Goal: Information Seeking & Learning: Find specific fact

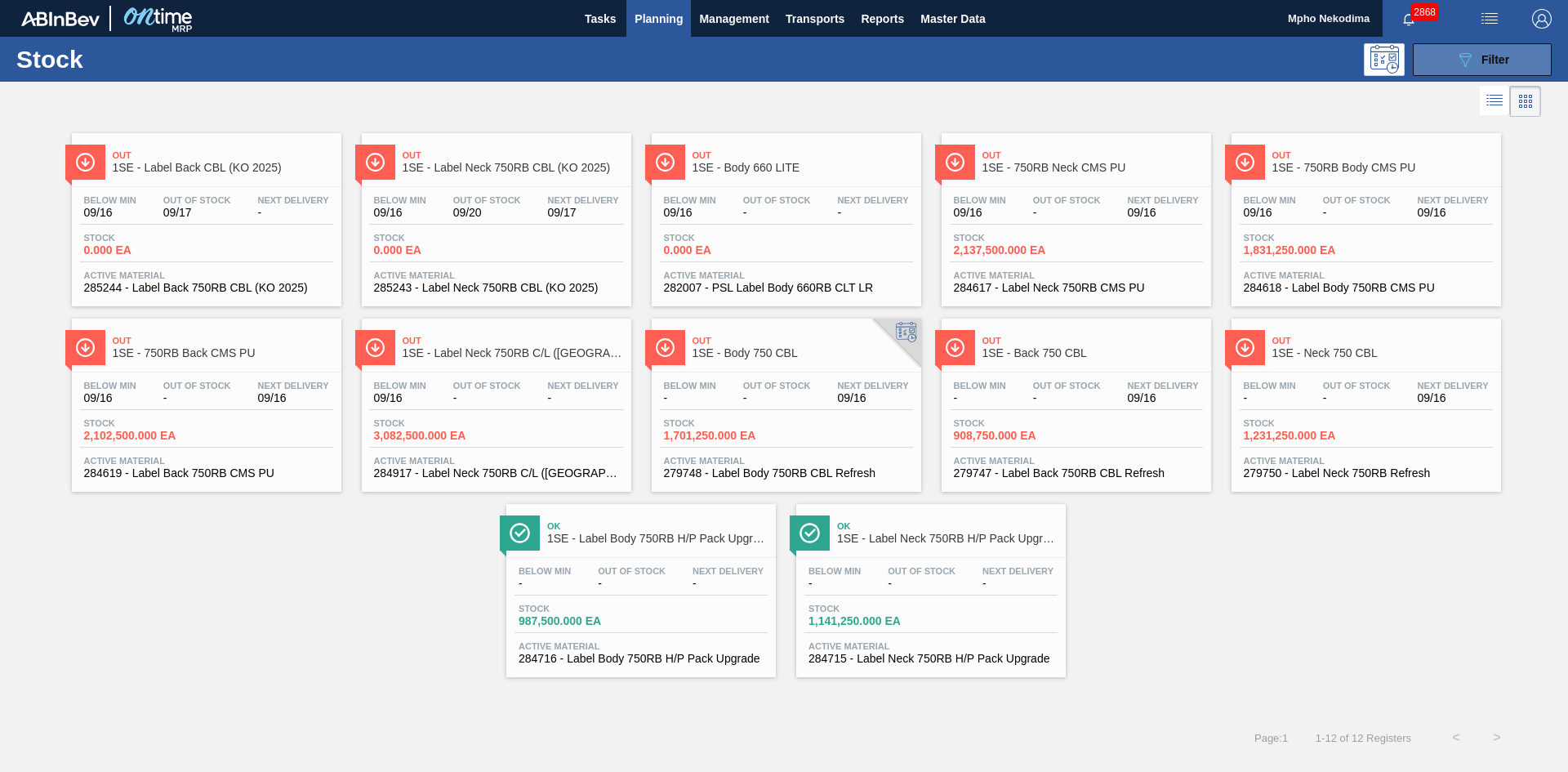
click at [1460, 55] on icon "089F7B8B-B2A5-4AFE-B5C0-19BA573D28AC" at bounding box center [1465, 60] width 20 height 20
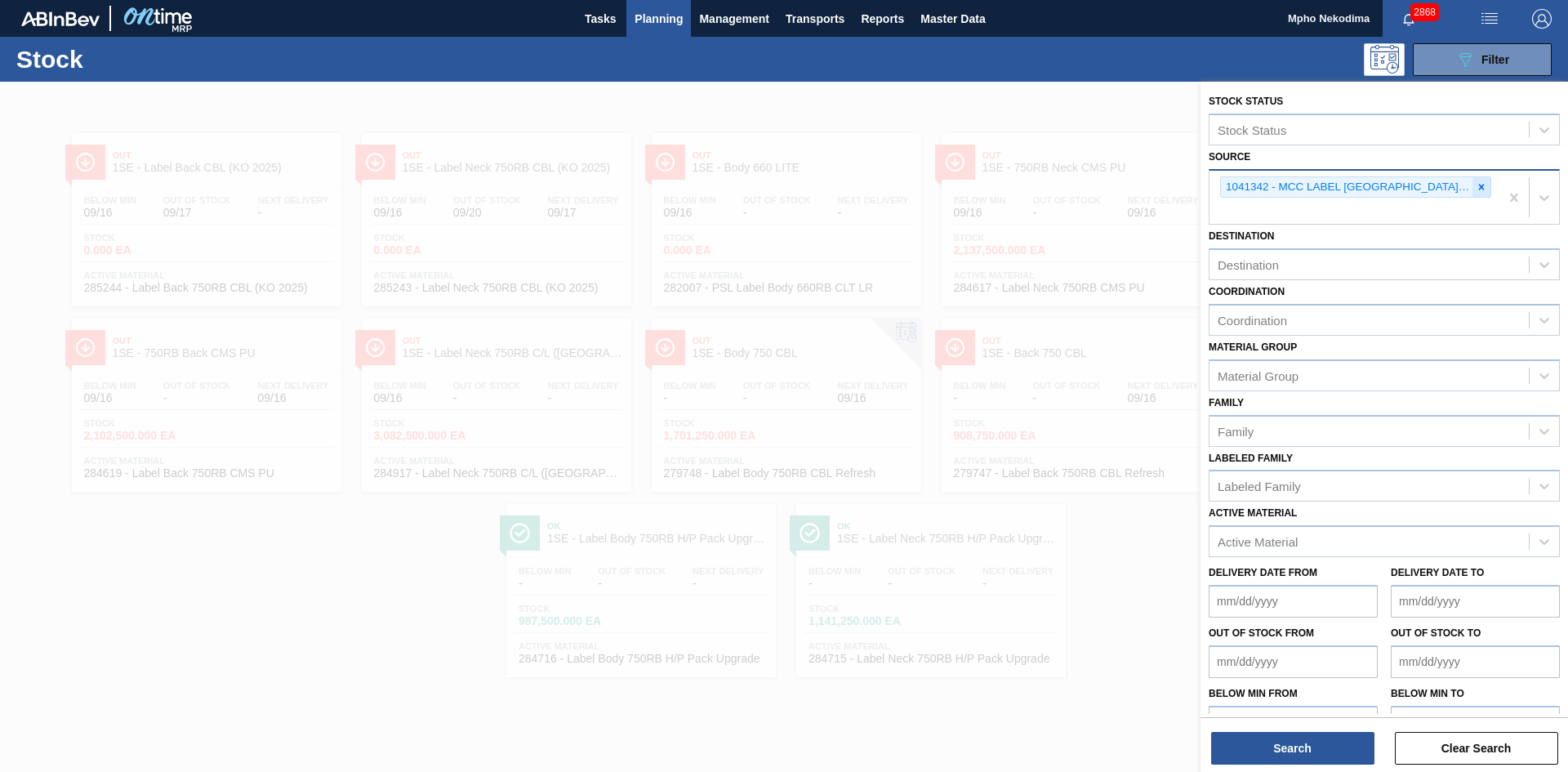
click at [1485, 192] on div at bounding box center [1481, 188] width 18 height 21
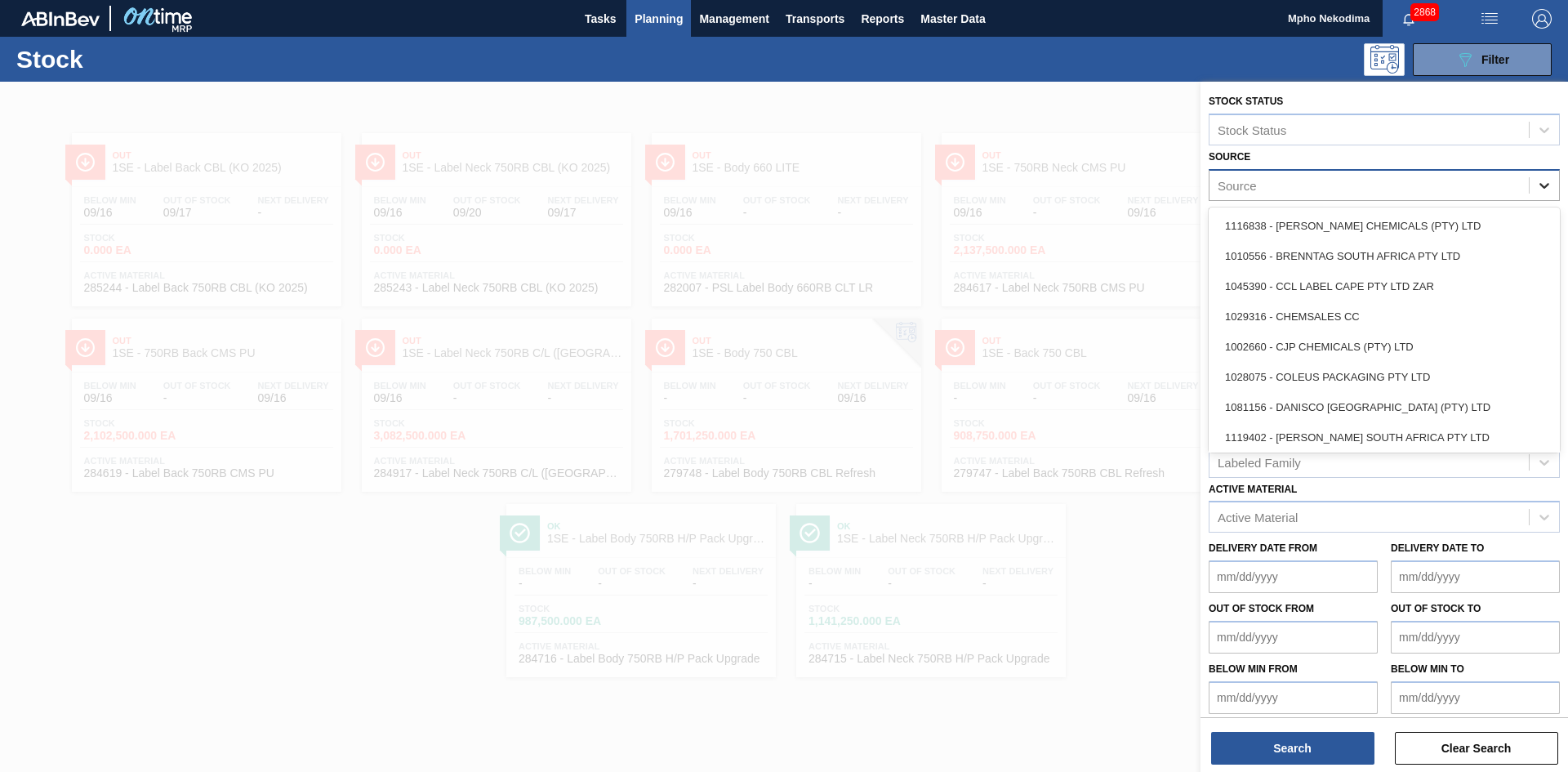
click at [1540, 184] on icon at bounding box center [1543, 185] width 16 height 16
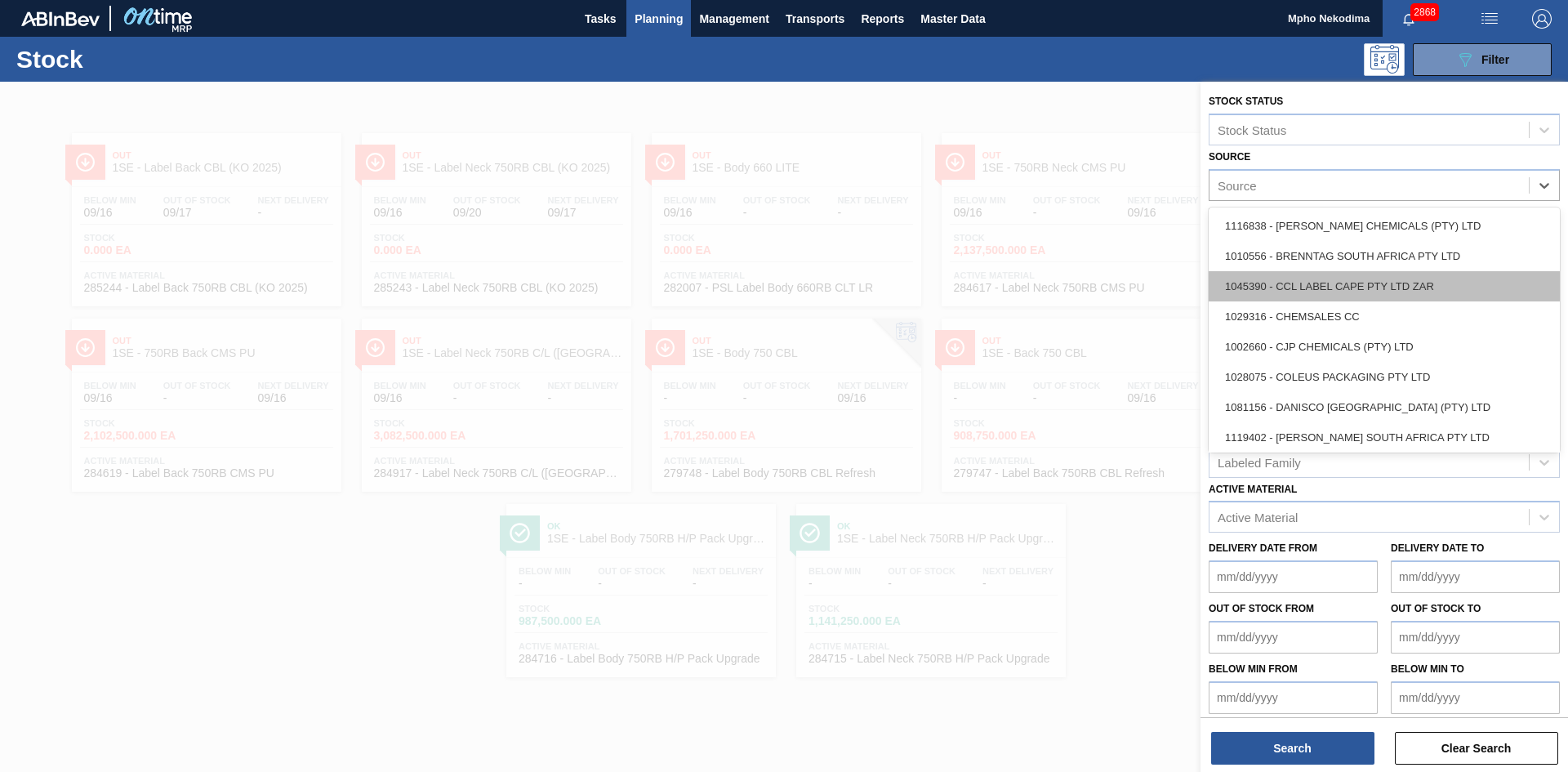
drag, startPoint x: 1552, startPoint y: 252, endPoint x: 1550, endPoint y: 295, distance: 43.0
click at [1550, 295] on div "1116838 - [GEOGRAPHIC_DATA] CHEMICALS (PTY) LTD 1010556 - BRENNTAG SOUTH AFRICA…" at bounding box center [1383, 330] width 351 height 245
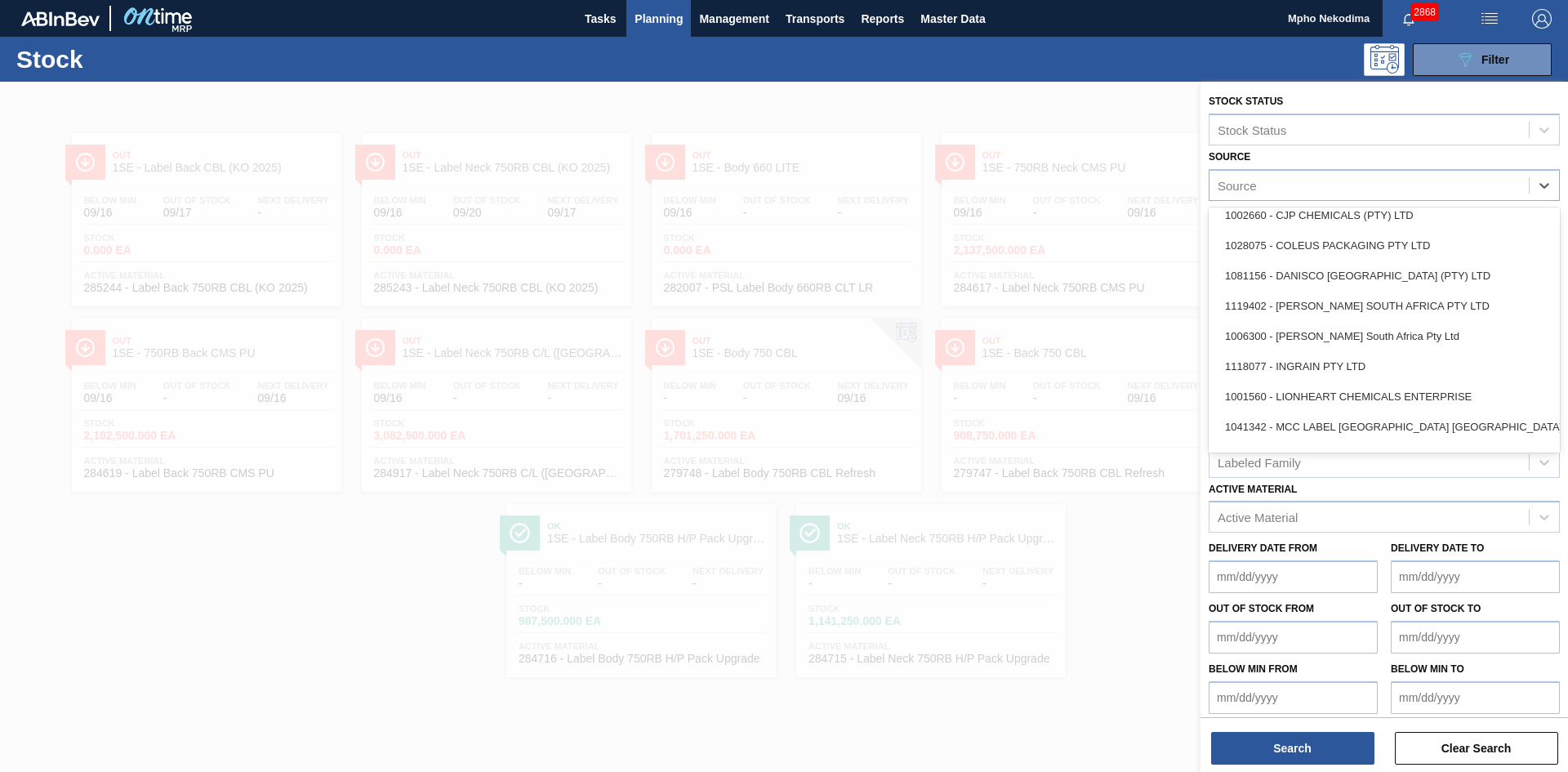
scroll to position [155, 0]
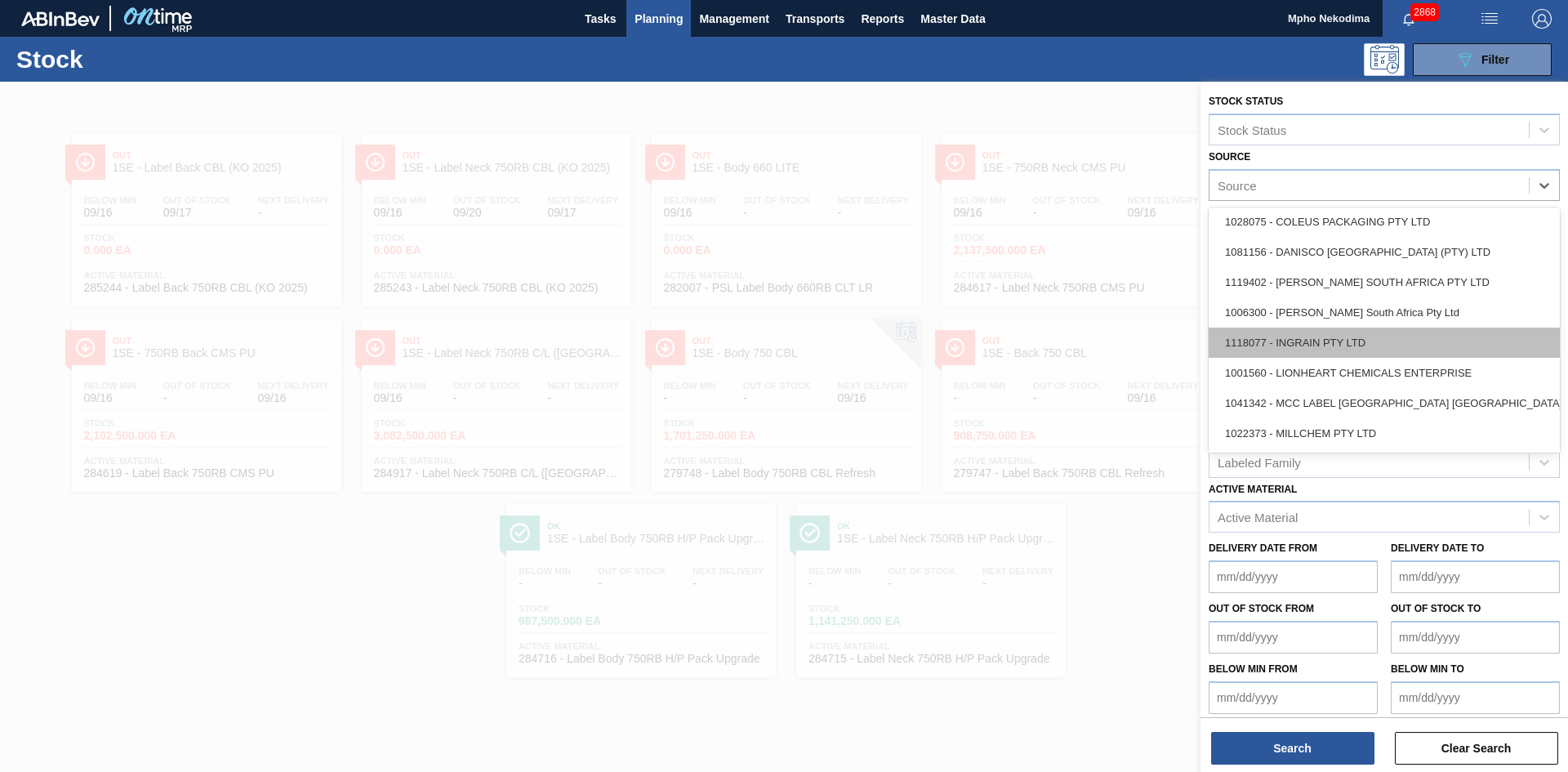
click at [1414, 341] on div "1118077 - INGRAIN PTY LTD" at bounding box center [1383, 343] width 351 height 30
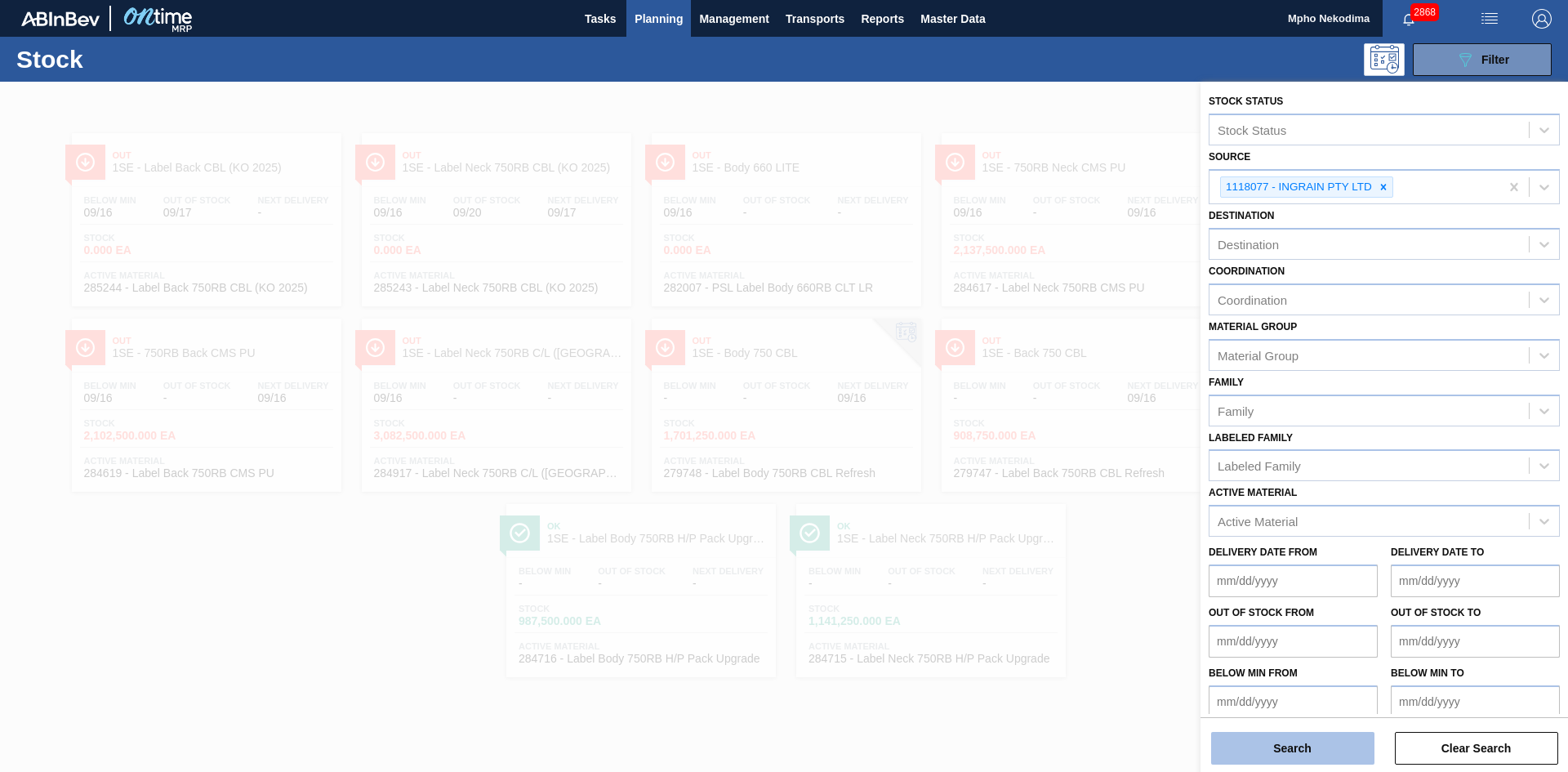
click at [1272, 759] on button "Search" at bounding box center [1292, 748] width 163 height 32
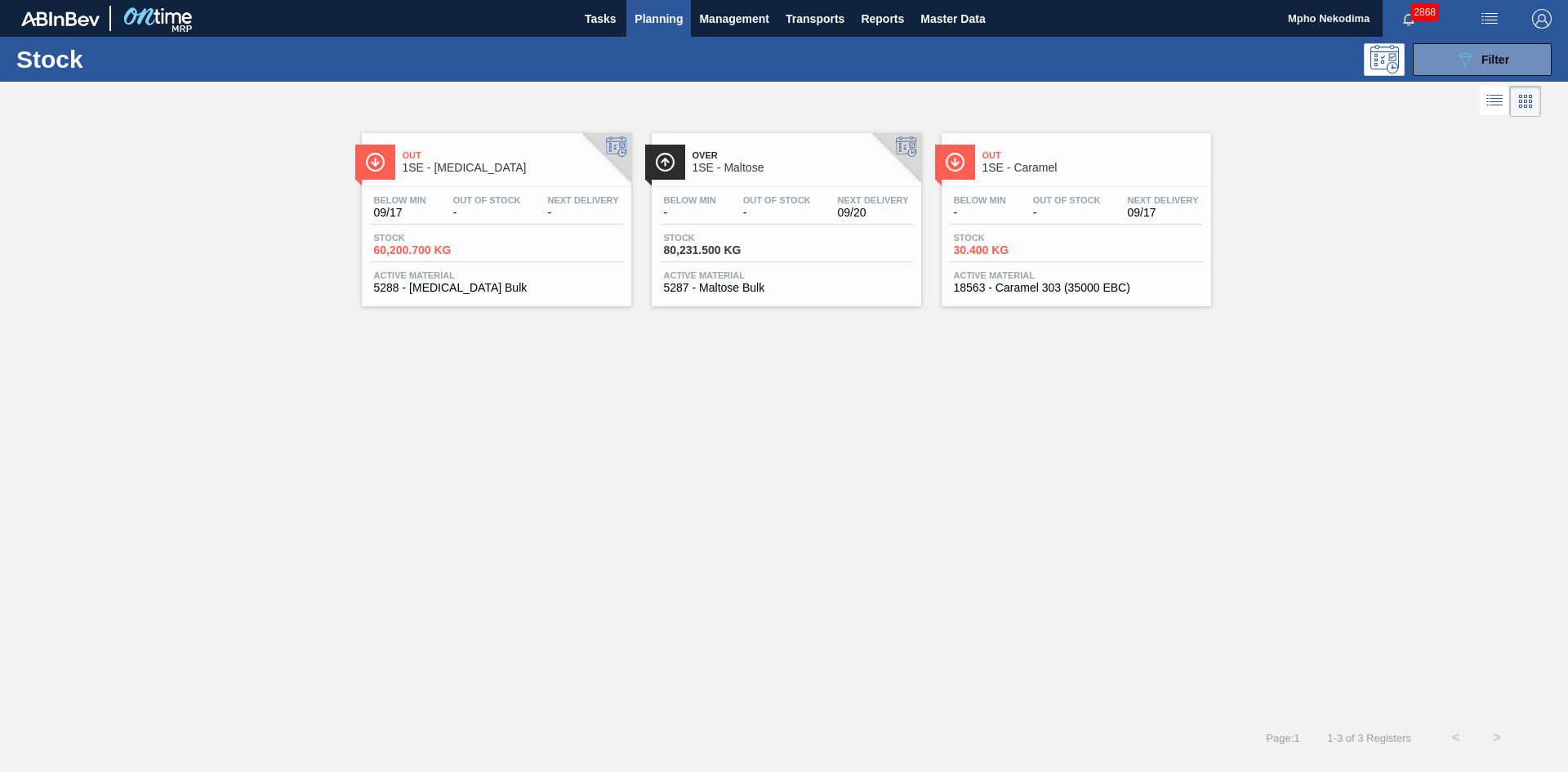
click at [1024, 275] on span "Active Material" at bounding box center [1076, 275] width 245 height 9
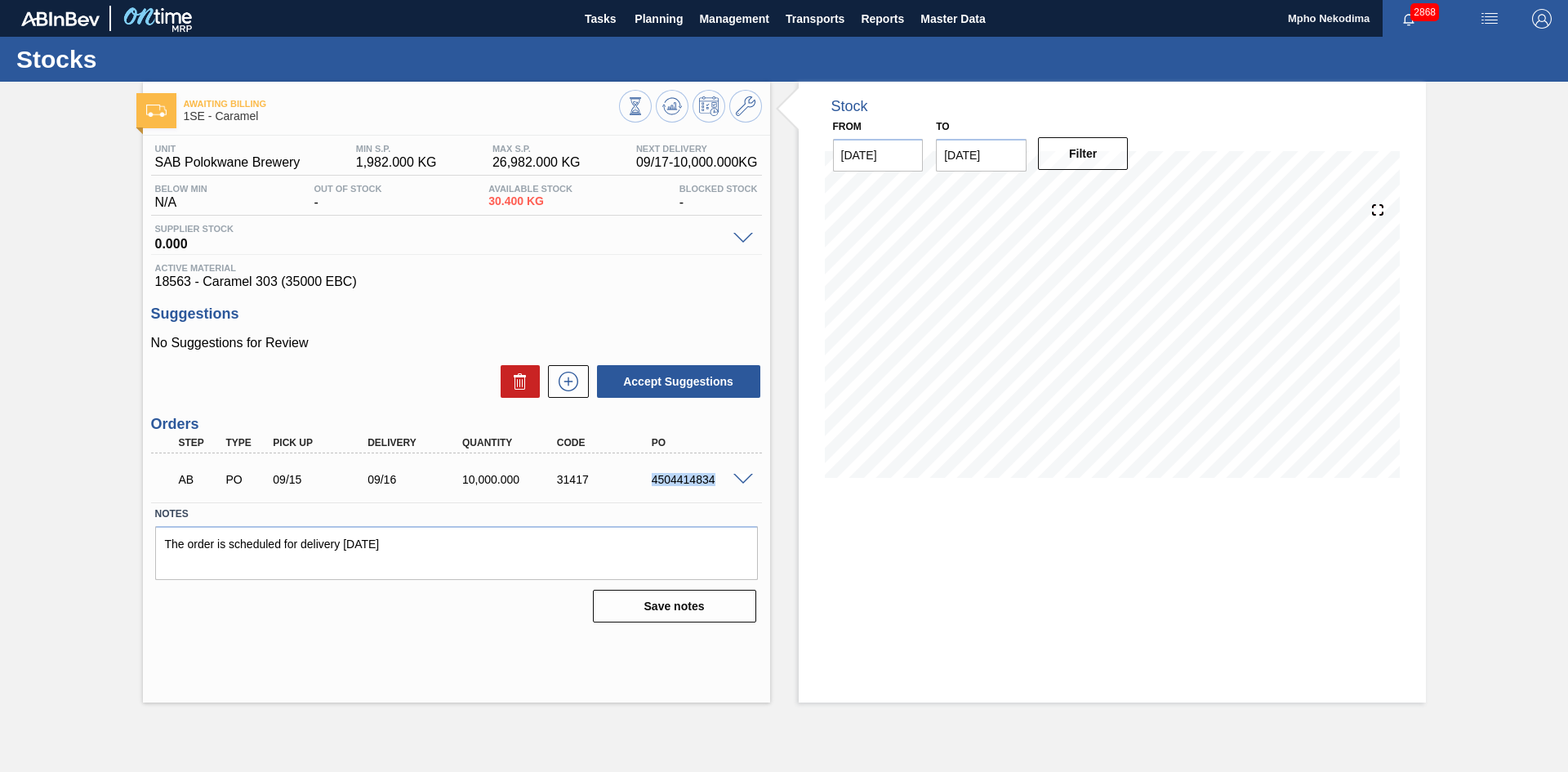
drag, startPoint x: 652, startPoint y: 481, endPoint x: 722, endPoint y: 481, distance: 70.0
click at [722, 481] on div "4504414834" at bounding box center [701, 479] width 106 height 13
copy div "4504414834"
click at [669, 274] on div "Active Material 18563 - Caramel 303 (35000 EBC)" at bounding box center [456, 277] width 611 height 27
